Goal: Task Accomplishment & Management: Manage account settings

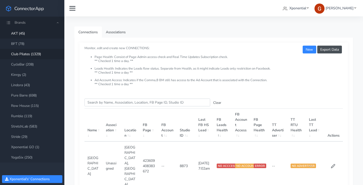
click at [20, 54] on link "Club Pilates (1329)" at bounding box center [32, 54] width 64 height 10
click at [107, 104] on input "Search this table" at bounding box center [148, 102] width 126 height 8
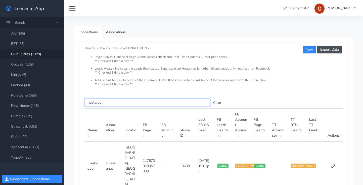
type input "fleetwoo"
click at [330, 156] on td at bounding box center [333, 165] width 19 height 49
click at [334, 163] on icon at bounding box center [333, 165] width 5 height 5
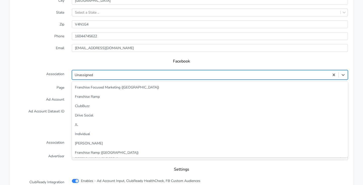
scroll to position [22, 0]
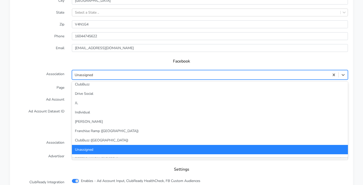
click at [86, 76] on div "Unassigned" at bounding box center [84, 74] width 18 height 5
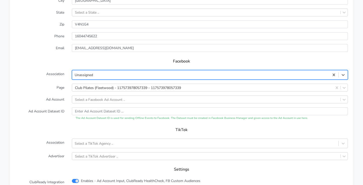
click at [86, 76] on div "Unassigned" at bounding box center [84, 74] width 18 height 5
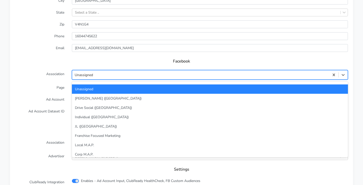
scroll to position [83, 0]
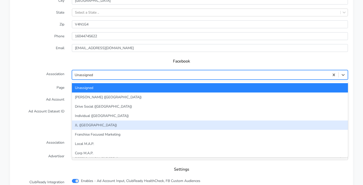
click at [80, 122] on div "JL ([GEOGRAPHIC_DATA])" at bounding box center [210, 124] width 276 height 9
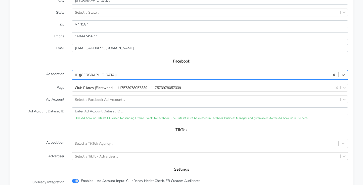
click at [47, 95] on label "Ad Account" at bounding box center [39, 99] width 57 height 8
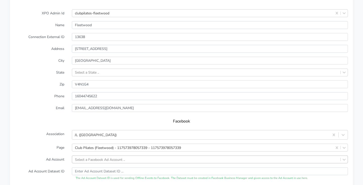
scroll to position [405, 0]
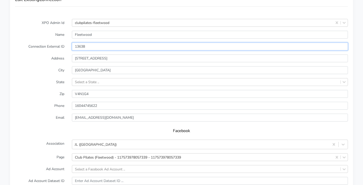
click at [82, 43] on input "13638" at bounding box center [210, 47] width 276 height 8
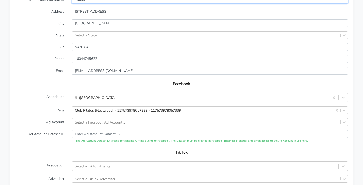
scroll to position [456, 0]
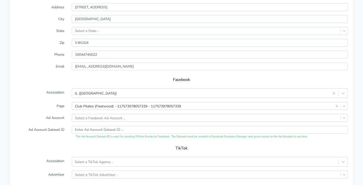
click at [110, 113] on form "XPO Admin Id clubpilates-fleetwood Name Fleetwood Connection External ID 13638 …" at bounding box center [181, 92] width 333 height 248
click at [108, 118] on div "Select a Facebook Ad Account .." at bounding box center [210, 118] width 276 height 8
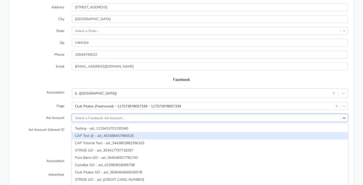
scroll to position [472, 0]
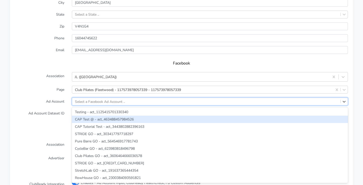
paste input "3642860862451323"
type input "3642860862451323"
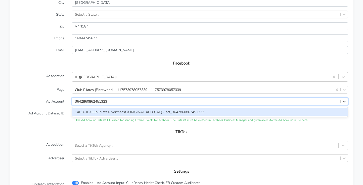
click at [86, 110] on div "1XPO-JL-Club Pilates-Northeast (ORIGINAL XPO CAP) - act_3642860862451323" at bounding box center [210, 111] width 276 height 7
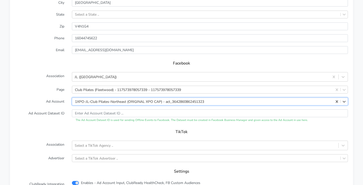
click at [45, 94] on form "XPO Admin Id clubpilates-fleetwood Name Fleetwood Connection External ID 13638 …" at bounding box center [181, 75] width 333 height 248
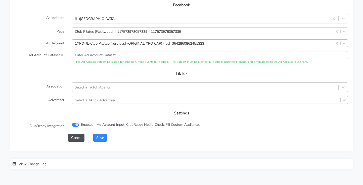
scroll to position [531, 0]
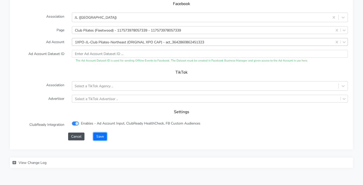
click at [99, 138] on button "Save" at bounding box center [100, 136] width 14 height 8
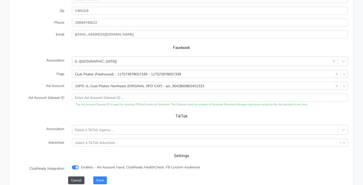
scroll to position [548, 0]
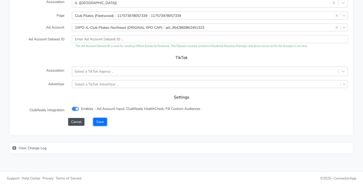
click at [102, 122] on button "Save" at bounding box center [100, 122] width 14 height 8
